Goal: Transaction & Acquisition: Purchase product/service

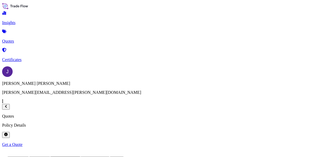
scroll to position [43, 247]
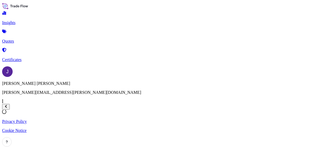
select select "Sea"
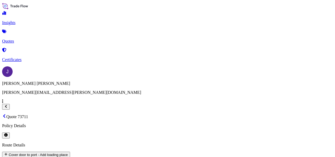
scroll to position [997, 0]
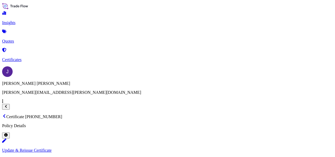
click at [21, 39] on p "Quotes" at bounding box center [167, 41] width 331 height 5
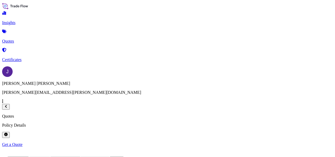
scroll to position [43, 247]
click at [317, 142] on p "Get a Quote" at bounding box center [167, 144] width 331 height 5
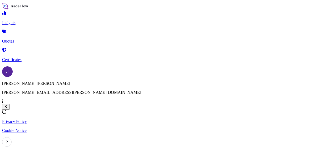
select select "Sea"
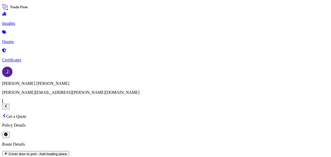
scroll to position [8, 0]
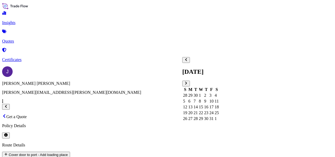
click at [209, 105] on div "16" at bounding box center [206, 106] width 4 height 5
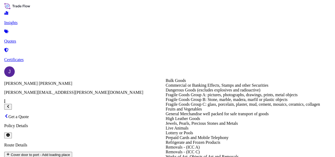
scroll to position [53, 0]
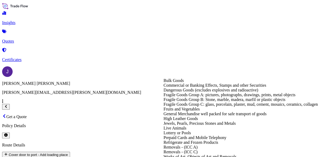
click at [214, 111] on div "General Merchandise well packed for safe transport of goods" at bounding box center [241, 113] width 155 height 5
type input "General Merchandise well packed for safe transport of goods"
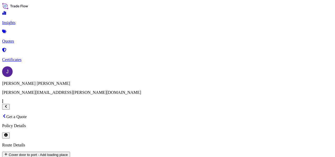
type textarea "AZÚCAR"
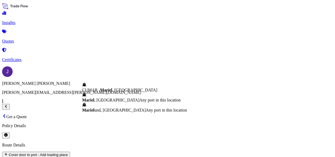
click at [128, 98] on span "Mariel , [GEOGRAPHIC_DATA]" at bounding box center [110, 100] width 57 height 4
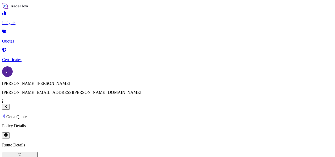
type input "Mariel, [GEOGRAPHIC_DATA]"
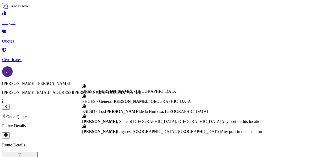
click at [130, 123] on span "[PERSON_NAME] , State of [GEOGRAPHIC_DATA], [GEOGRAPHIC_DATA]" at bounding box center [151, 121] width 139 height 4
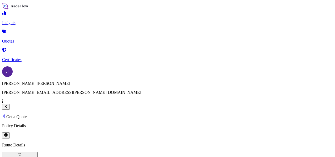
scroll to position [35, 0]
type input "[PERSON_NAME], State of [GEOGRAPHIC_DATA], [GEOGRAPHIC_DATA]"
type input "58806"
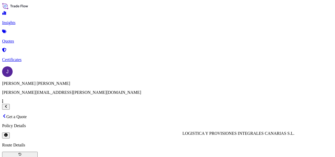
click at [241, 135] on span "LOGISTICA Y PROVISIONES INTEGRALES CANARIAS S.L." at bounding box center [239, 133] width 112 height 4
type input "LOGISTICA Y PROVISIONES INTEGRALES CANARIAS S.L."
type input "57708"
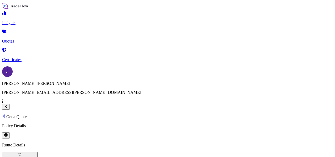
drag, startPoint x: 216, startPoint y: 113, endPoint x: 233, endPoint y: 132, distance: 25.0
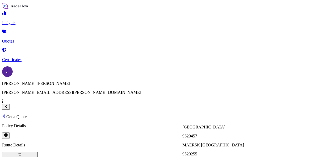
click at [210, 131] on div "CARDIFF 9629457" at bounding box center [214, 131] width 62 height 14
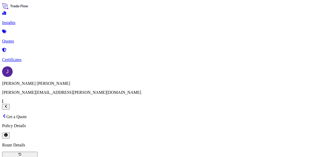
type input "[GEOGRAPHIC_DATA]"
paste input "4x20std"
type input "4x20std"
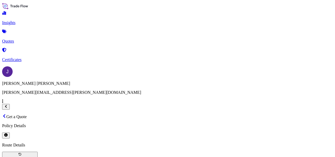
scroll to position [127, 0]
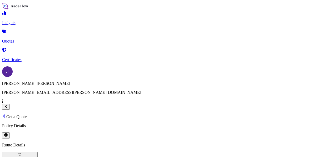
paste textarea "CERVECERIA CUBANA S.A. PARCELA NO. [STREET_ADDRESS]"
type textarea "CERVECERIA CUBANA S.A. PARCELA NO. [STREET_ADDRESS]"
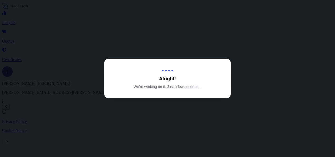
select select "Sea"
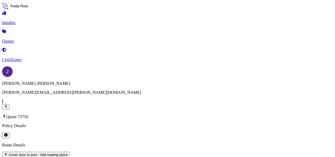
scroll to position [1077, 0]
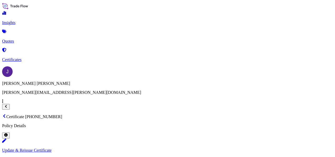
click at [28, 39] on p "Quotes" at bounding box center [167, 41] width 331 height 5
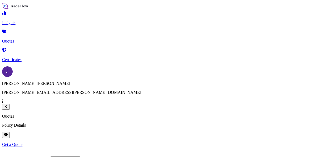
scroll to position [59, 247]
click at [316, 142] on p "Get a Quote" at bounding box center [167, 144] width 331 height 5
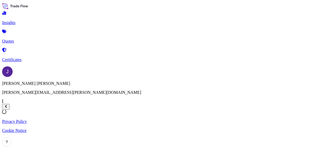
select select "Sea"
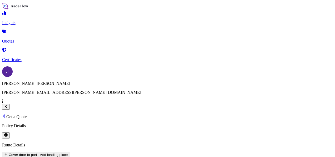
scroll to position [114, 0]
type input "57738"
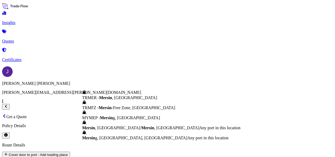
click at [142, 100] on span "TRMER - [GEOGRAPHIC_DATA] , [GEOGRAPHIC_DATA]" at bounding box center [119, 97] width 75 height 4
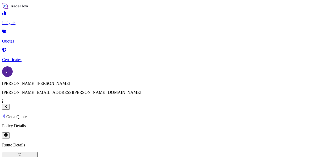
scroll to position [79, 0]
type input "TRMER - [GEOGRAPHIC_DATA], [GEOGRAPHIC_DATA]"
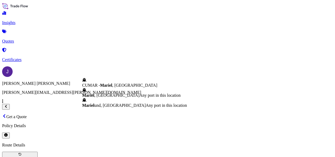
click at [117, 97] on span "Mariel , [GEOGRAPHIC_DATA]" at bounding box center [110, 95] width 57 height 4
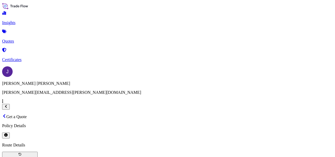
scroll to position [26, 0]
type input "Mariel, [GEOGRAPHIC_DATA]"
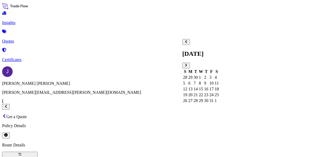
click at [193, 81] on div "6" at bounding box center [191, 83] width 4 height 5
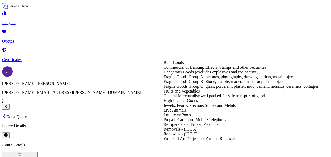
click at [188, 98] on div "General Merchandise well packed for safe transport of goods" at bounding box center [241, 95] width 155 height 5
type input "General Merchandise well packed for safe transport of goods"
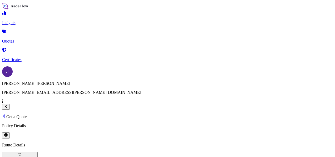
paste textarea "PASTA"
type textarea "PASTA"
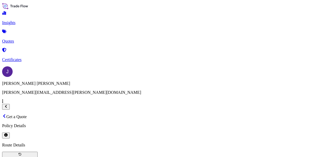
scroll to position [79, 0]
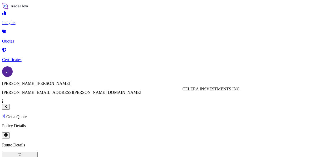
click at [207, 91] on div "CELERA INSVESTMENTS INC." at bounding box center [212, 88] width 58 height 5
type input "CELERA INSVESTMENTS INC."
type input "23423.40"
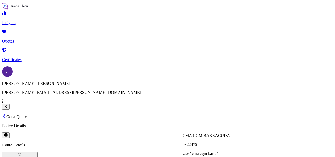
click at [230, 136] on div "CMA CGM BARRACUDA 9322475" at bounding box center [206, 140] width 47 height 14
type input "CMA CGM BARRACUDA"
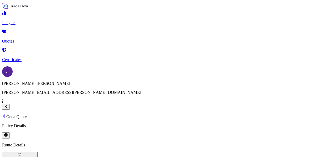
paste input "SEGU1768688 20DV Seal nº L6856355 / 2700 BULTOS / 27760 KG"
type input "SEGU1768688 20DV Seal nº L6856355 / 2700 BULTOS / 27760 KG"
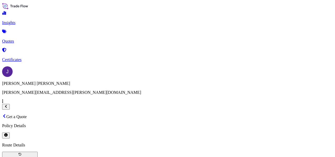
paste textarea "CELERA INSVESTMENTS INC. ZONA LIBRE [PERSON_NAME][GEOGRAPHIC_DATA]"
type textarea "CELERA INSVESTMENTS INC. ZONA LIBRE [PERSON_NAME][GEOGRAPHIC_DATA]"
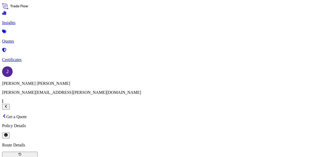
drag, startPoint x: 121, startPoint y: 97, endPoint x: 129, endPoint y: 99, distance: 7.5
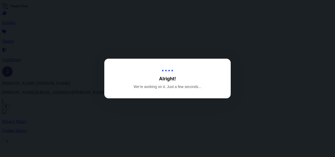
select select "Sea"
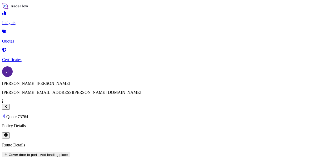
scroll to position [446, 0]
click at [26, 39] on p "Quotes" at bounding box center [167, 41] width 331 height 5
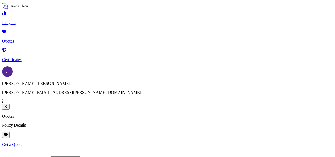
scroll to position [43, 247]
click at [316, 142] on p "Get a Quote" at bounding box center [167, 144] width 331 height 5
select select "Sea"
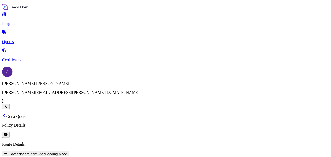
scroll to position [8, 0]
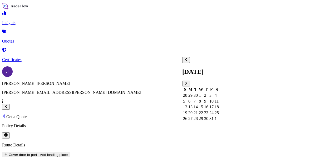
click at [188, 61] on icon "Previous" at bounding box center [186, 59] width 3 height 3
click at [193, 121] on div "29" at bounding box center [191, 118] width 4 height 5
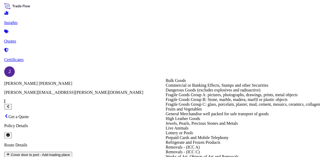
scroll to position [53, 0]
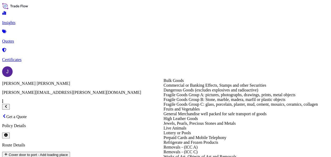
click at [194, 111] on div "General Merchandise well packed for safe transport of goods" at bounding box center [241, 113] width 155 height 5
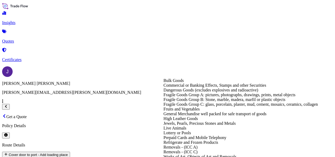
type input "Commercial or Banking Effects, Stamps and other Securities"
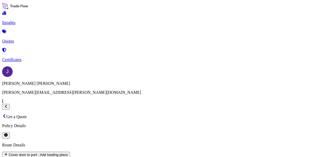
type textarea "PASTA"
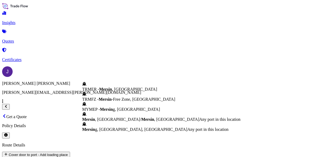
click at [120, 92] on div "TRMER - [GEOGRAPHIC_DATA] , [GEOGRAPHIC_DATA]" at bounding box center [161, 86] width 158 height 10
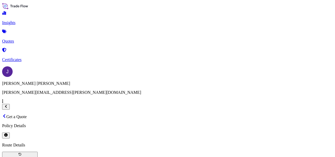
type input "TRMER - [GEOGRAPHIC_DATA], [GEOGRAPHIC_DATA]"
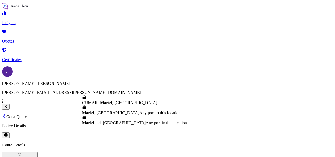
click at [140, 110] on span "Any port in this location" at bounding box center [160, 112] width 41 height 4
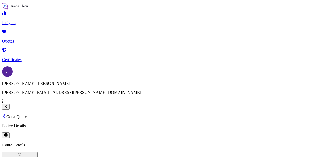
scroll to position [61, 0]
type input "Mariel, [GEOGRAPHIC_DATA]"
click at [211, 109] on span "CELERA INSVESTMENTS INC." at bounding box center [212, 106] width 58 height 4
type input "CELERA INSVESTMENTS INC."
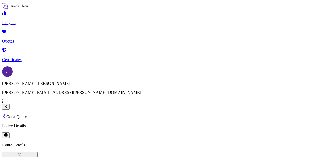
type input "93693.60"
type input "57144"
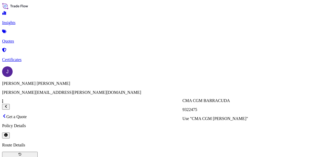
click at [239, 98] on div "CMA CGM BARRACUDA 9322475" at bounding box center [216, 105] width 66 height 14
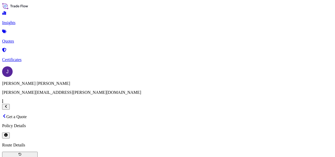
type input "CMA CGM BARRACUDA"
paste input "4x20 - GESU1103857 20DV Seal nº L7847736 + CMAU0210043 20DV Seal nº L7847750 + …"
type input "4x20 - GESU1103857 20DV Seal nº L7847736 + CMAU0210043 20DV Seal nº L7847750 + …"
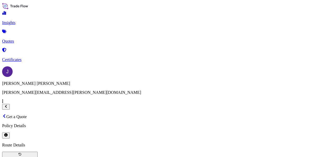
paste textarea "CELERA INSVESTMENTS INC. ZONA LIBRE [PERSON_NAME][GEOGRAPHIC_DATA]"
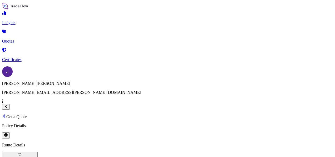
type textarea "CELERA INSVESTMENTS INC. ZONA LIBRE [PERSON_NAME][GEOGRAPHIC_DATA]"
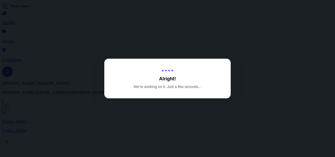
select select "Sea"
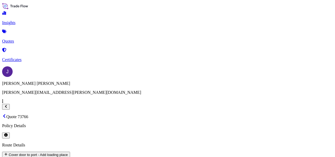
scroll to position [288, 0]
click at [19, 33] on link "Quotes" at bounding box center [167, 37] width 331 height 14
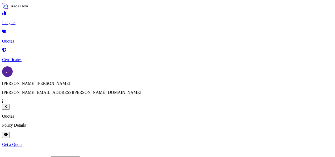
scroll to position [43, 247]
click at [29, 39] on p "Quotes" at bounding box center [167, 41] width 331 height 5
click at [312, 142] on p "Get a Quote" at bounding box center [167, 144] width 331 height 5
select select "Sea"
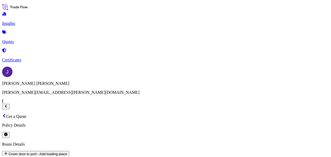
scroll to position [8, 0]
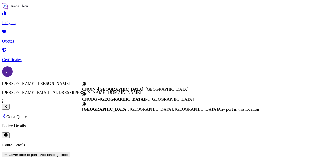
click at [131, 111] on span "[GEOGRAPHIC_DATA] , [GEOGRAPHIC_DATA], [GEOGRAPHIC_DATA]" at bounding box center [150, 109] width 136 height 4
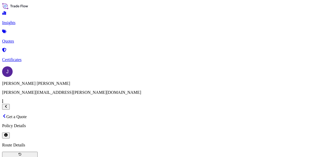
type input "[GEOGRAPHIC_DATA], [GEOGRAPHIC_DATA], [GEOGRAPHIC_DATA]"
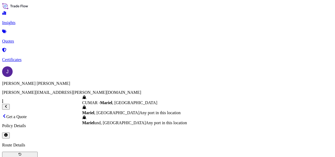
click at [140, 110] on span "Any port in this location" at bounding box center [160, 112] width 41 height 4
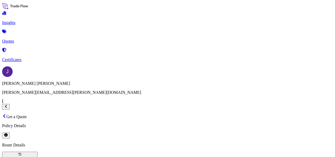
type input "Mariel, [GEOGRAPHIC_DATA]"
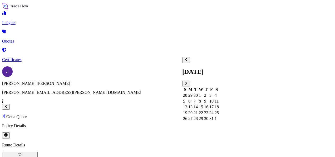
click at [187, 99] on div "5" at bounding box center [185, 101] width 4 height 5
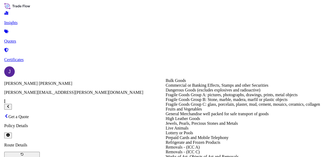
scroll to position [26, 0]
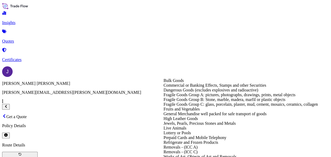
click at [177, 116] on div "General Merchandise well packed for safe transport of goods" at bounding box center [241, 113] width 155 height 5
type input "General Merchandise well packed for safe transport of goods"
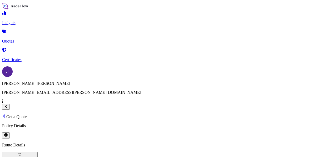
paste textarea "DETERGENTE EN POLVO"
type textarea "DETERGENTE EN POLVO"
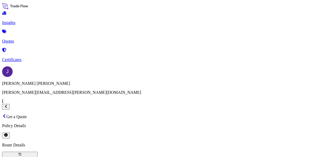
type input "38033.42"
paste input "2x40 / SEGU4206787 40HC Seal nº M1969994 + SEKU5675084 40HC Seal nº M2726004 //…"
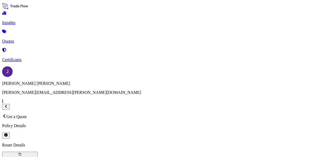
scroll to position [0, 76]
type input "2x40 / SEGU4206787 40HC Seal nº M1969994 + SEKU5675084 40HC Seal nº M2726004 //…"
click at [217, 43] on span "CELERA INSVESTMENTS INC." at bounding box center [212, 40] width 58 height 4
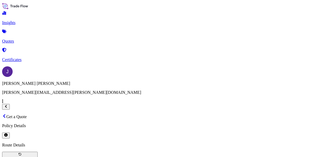
type input "CELERA INSVESTMENTS INC."
type input "56801"
drag, startPoint x: 226, startPoint y: 75, endPoint x: 153, endPoint y: 89, distance: 73.6
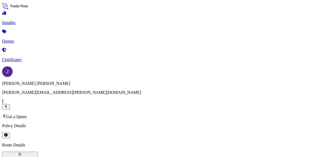
paste input "ASHINGTON"
click at [212, 85] on p "Use "CMA CGM [US_STATE]"" at bounding box center [210, 87] width 55 height 5
type input "CMA CGM [US_STATE]"
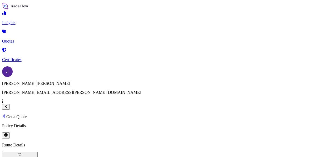
paste textarea "CELERA INSVESTMENTS INC. ZONA LIBRE [PERSON_NAME][GEOGRAPHIC_DATA]"
type textarea "CELERA INSVESTMENTS INC. ZONA LIBRE [PERSON_NAME][GEOGRAPHIC_DATA]"
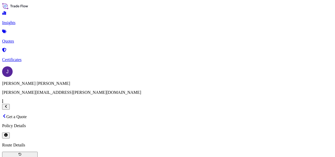
scroll to position [167, 0]
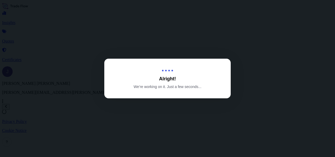
select select "Sea"
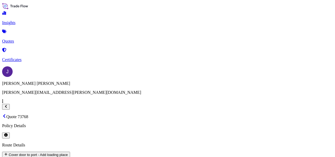
scroll to position [288, 0]
click at [22, 39] on p "Quotes" at bounding box center [167, 41] width 331 height 5
